Goal: Navigation & Orientation: Find specific page/section

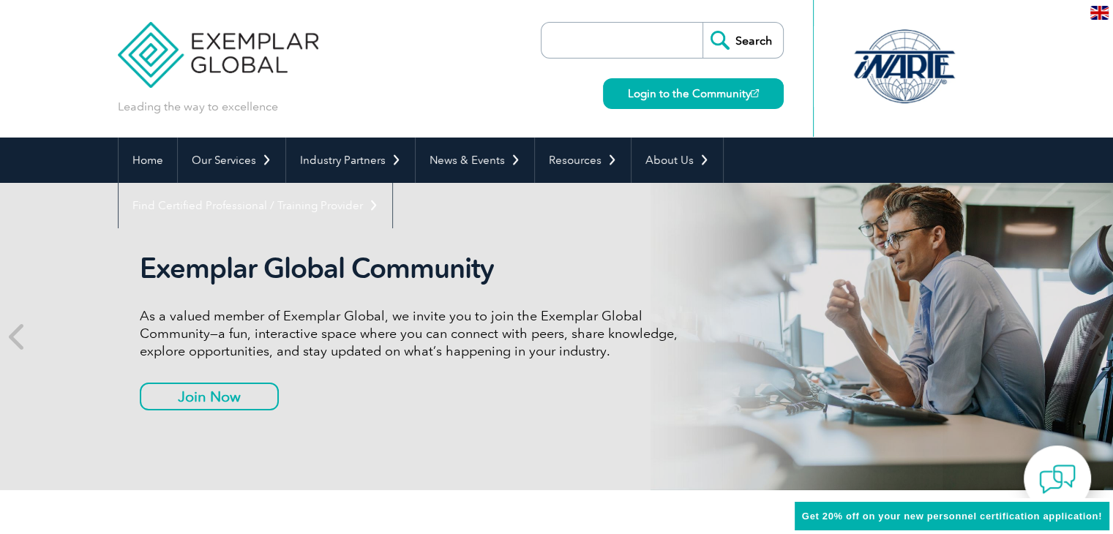
click at [714, 94] on link "Login to the Community" at bounding box center [693, 93] width 181 height 31
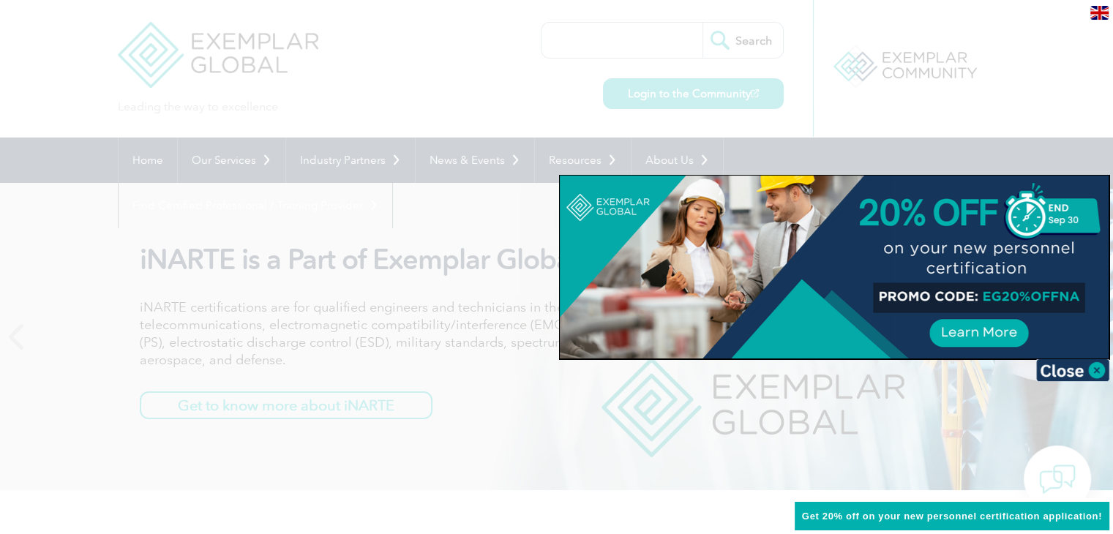
click at [1081, 115] on div at bounding box center [556, 267] width 1113 height 534
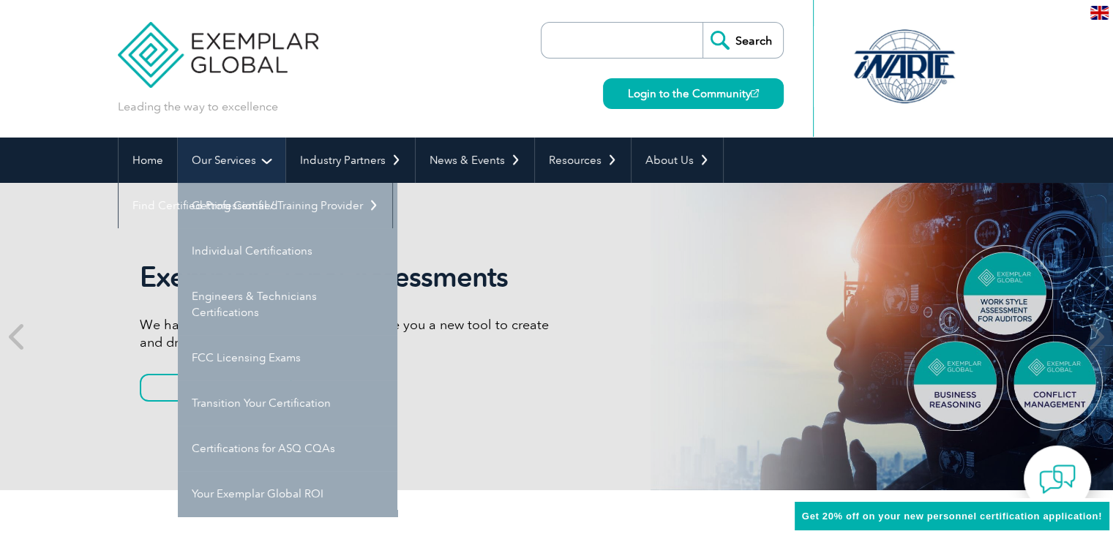
click at [232, 169] on link "Our Services" at bounding box center [232, 160] width 108 height 45
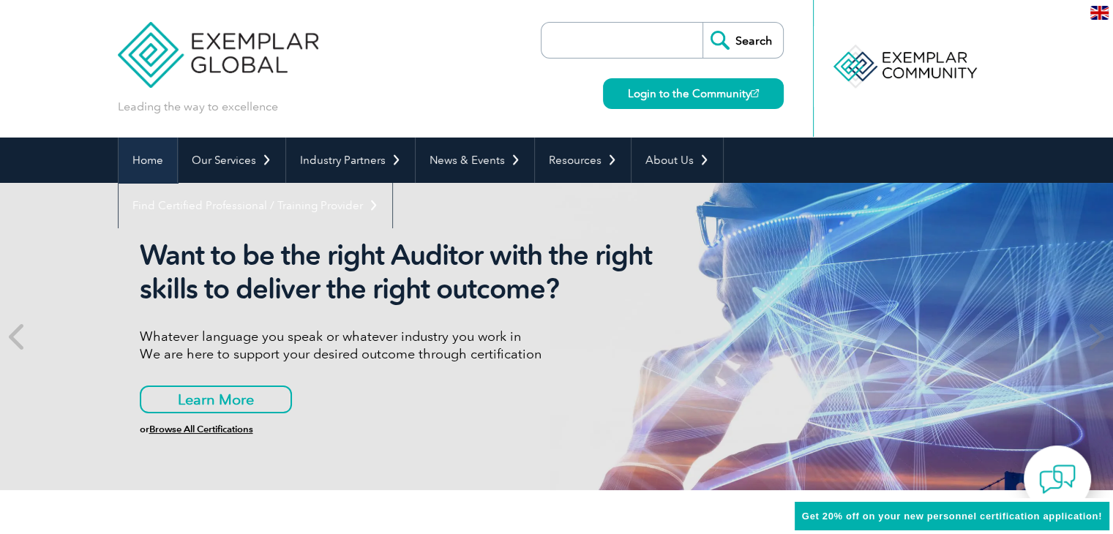
click at [138, 167] on link "Home" at bounding box center [148, 160] width 59 height 45
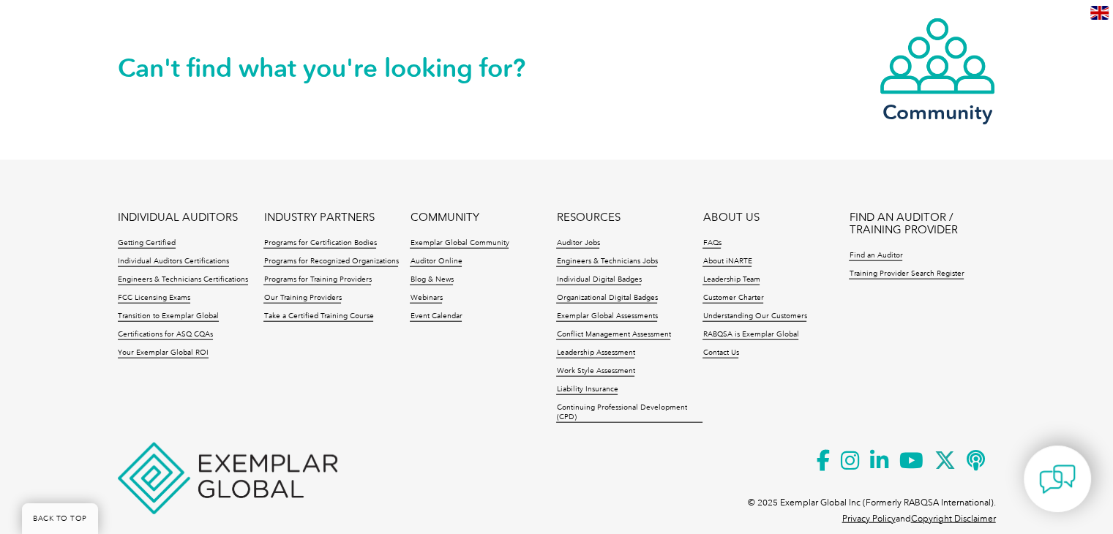
scroll to position [3462, 0]
